Goal: Task Accomplishment & Management: Manage account settings

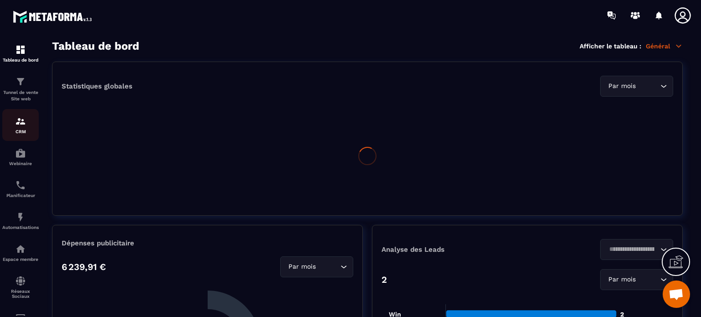
click at [26, 122] on img at bounding box center [20, 121] width 11 height 11
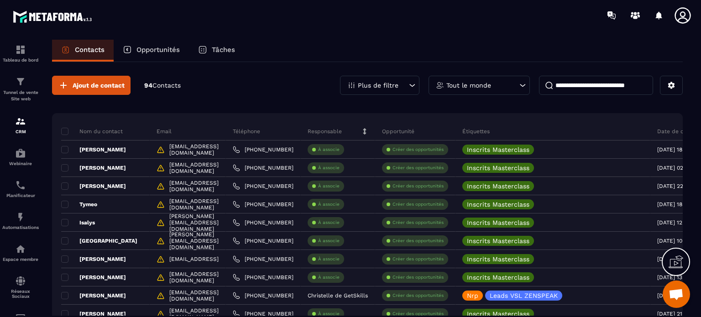
click at [418, 86] on div "Plus de filtre" at bounding box center [379, 85] width 79 height 19
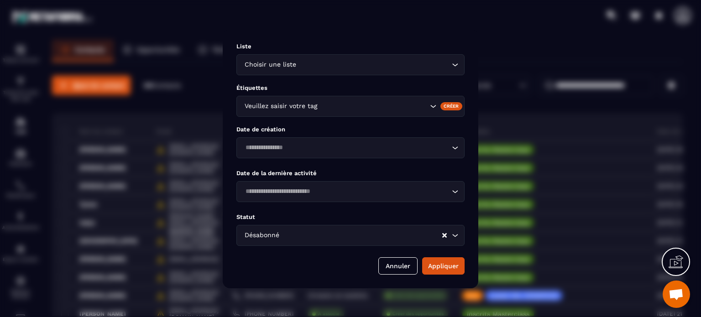
click at [152, 91] on div "Modal window" at bounding box center [350, 158] width 701 height 317
click at [398, 266] on button "Annuler" at bounding box center [397, 265] width 39 height 17
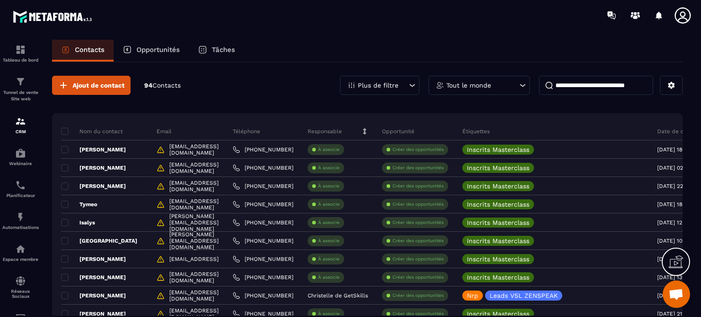
click at [61, 128] on p "Nom du contact" at bounding box center [92, 131] width 62 height 7
click at [63, 130] on span at bounding box center [64, 131] width 7 height 7
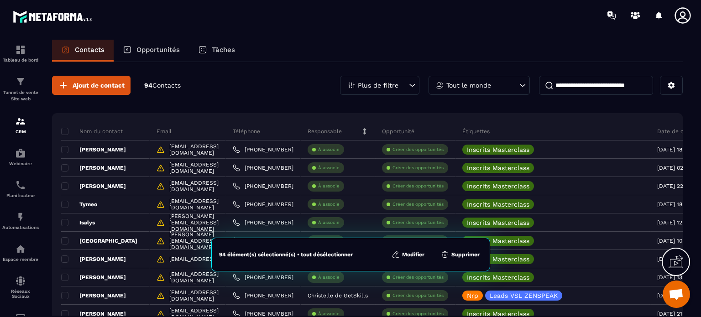
click at [463, 256] on button "Supprimer" at bounding box center [460, 254] width 44 height 9
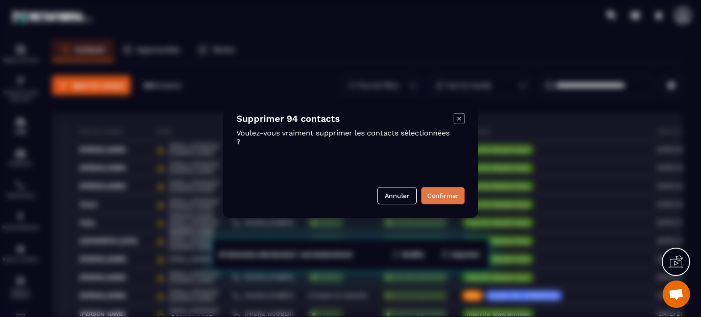
click at [447, 191] on button "Confirmer" at bounding box center [442, 195] width 43 height 17
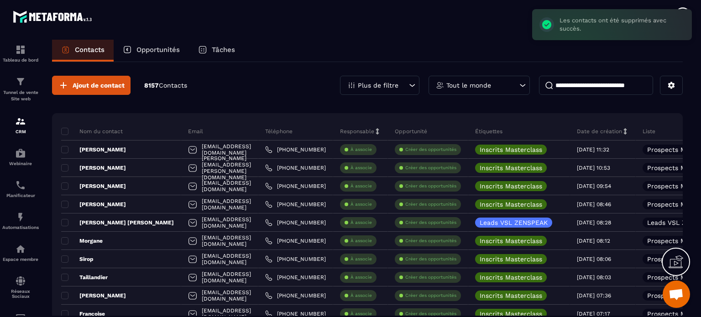
click at [387, 87] on p "Plus de filtre" at bounding box center [378, 85] width 41 height 6
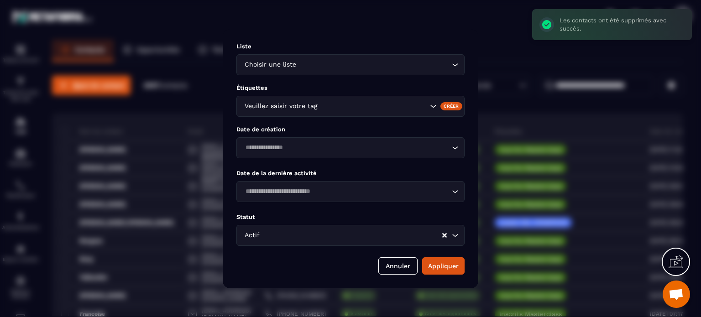
click at [347, 230] on div "Actif Loading..." at bounding box center [350, 235] width 228 height 21
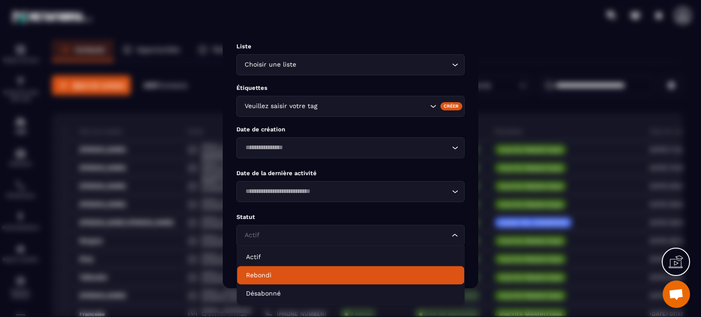
click at [314, 277] on p "Rebondi" at bounding box center [350, 275] width 209 height 9
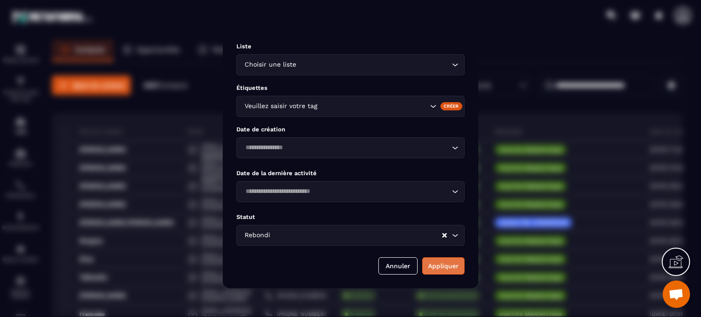
click at [440, 269] on button "Appliquer" at bounding box center [443, 265] width 42 height 17
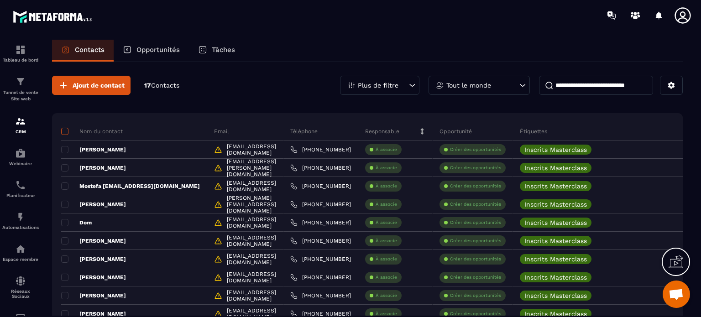
click at [64, 129] on span at bounding box center [64, 131] width 7 height 7
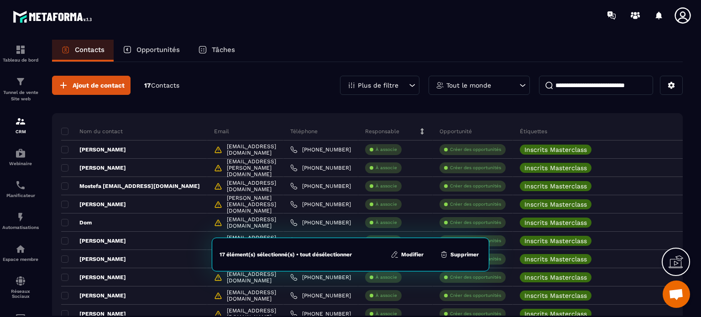
click at [461, 251] on button "Supprimer" at bounding box center [459, 254] width 44 height 9
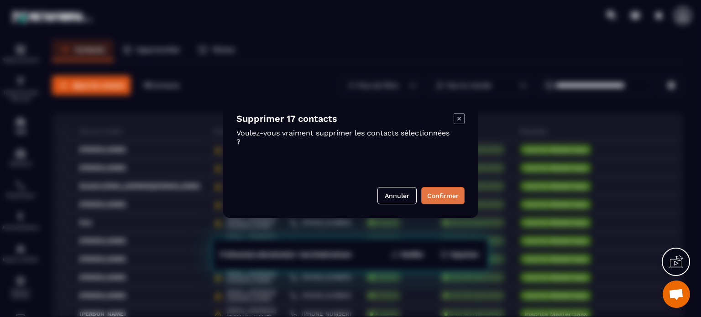
click at [452, 191] on button "Confirmer" at bounding box center [442, 195] width 43 height 17
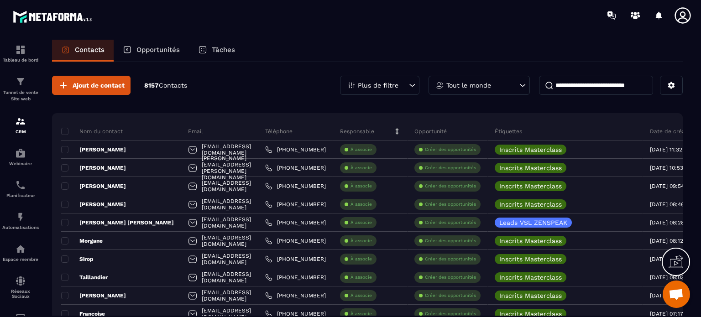
click at [687, 17] on icon at bounding box center [682, 15] width 18 height 18
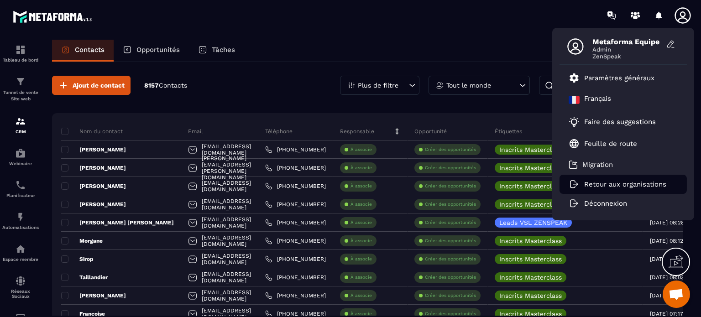
click at [602, 180] on p "Retour aux organisations" at bounding box center [625, 184] width 82 height 8
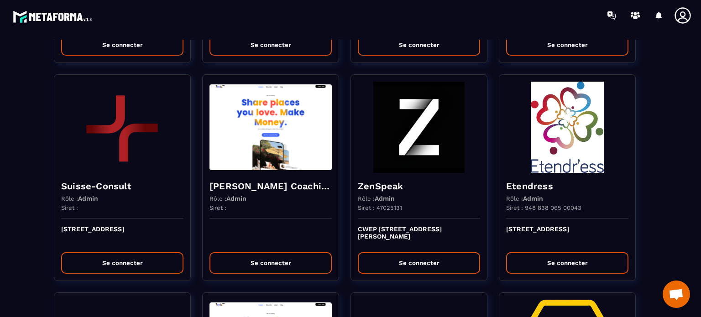
scroll to position [1719, 0]
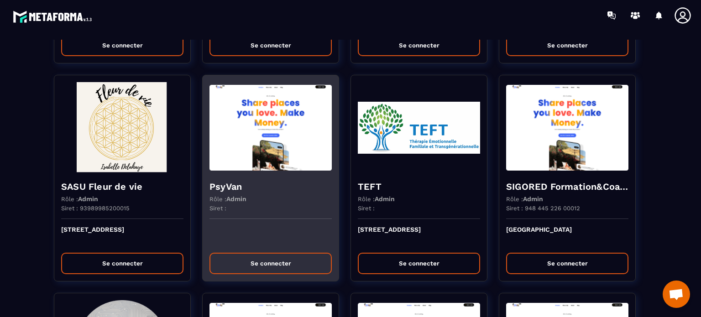
click at [237, 132] on img at bounding box center [270, 127] width 122 height 91
